Goal: Find specific page/section: Find specific page/section

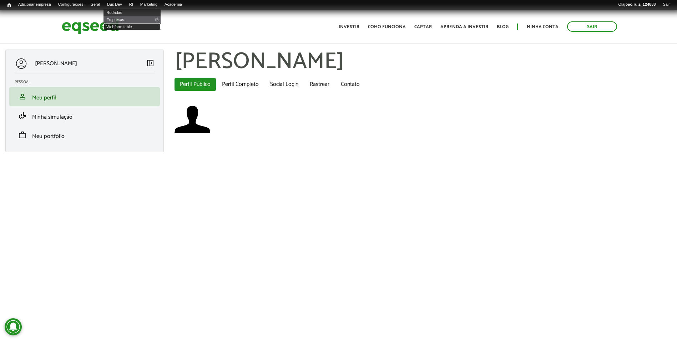
click at [125, 26] on link "Webform table" at bounding box center [131, 26] width 57 height 7
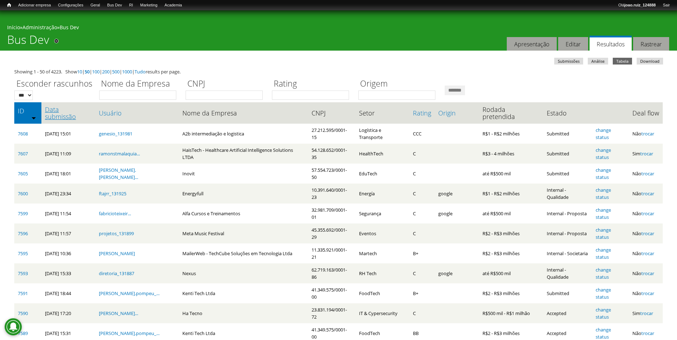
click at [51, 112] on link "Data submissão" at bounding box center [68, 113] width 47 height 14
